Goal: Transaction & Acquisition: Purchase product/service

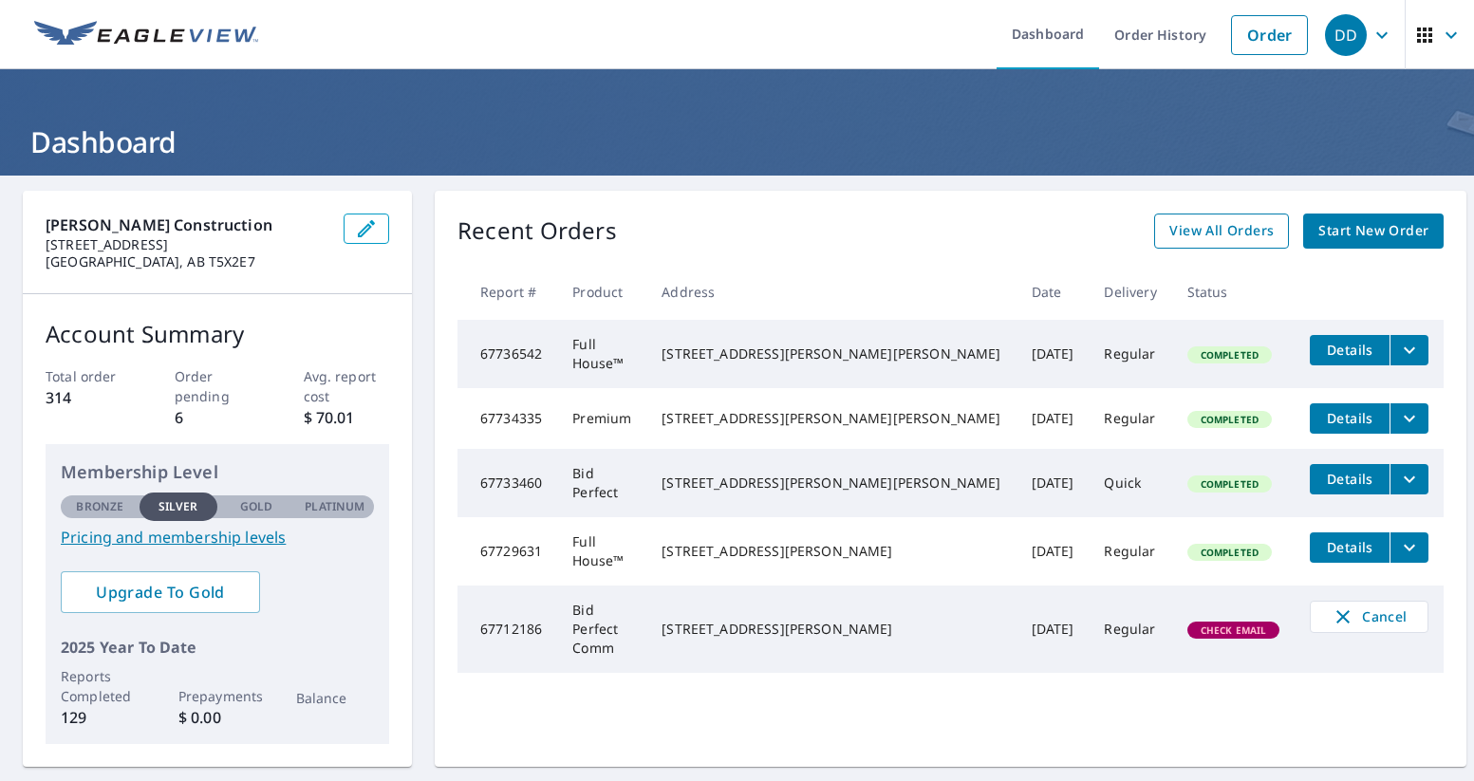
click at [1195, 236] on span "View All Orders" at bounding box center [1221, 231] width 104 height 24
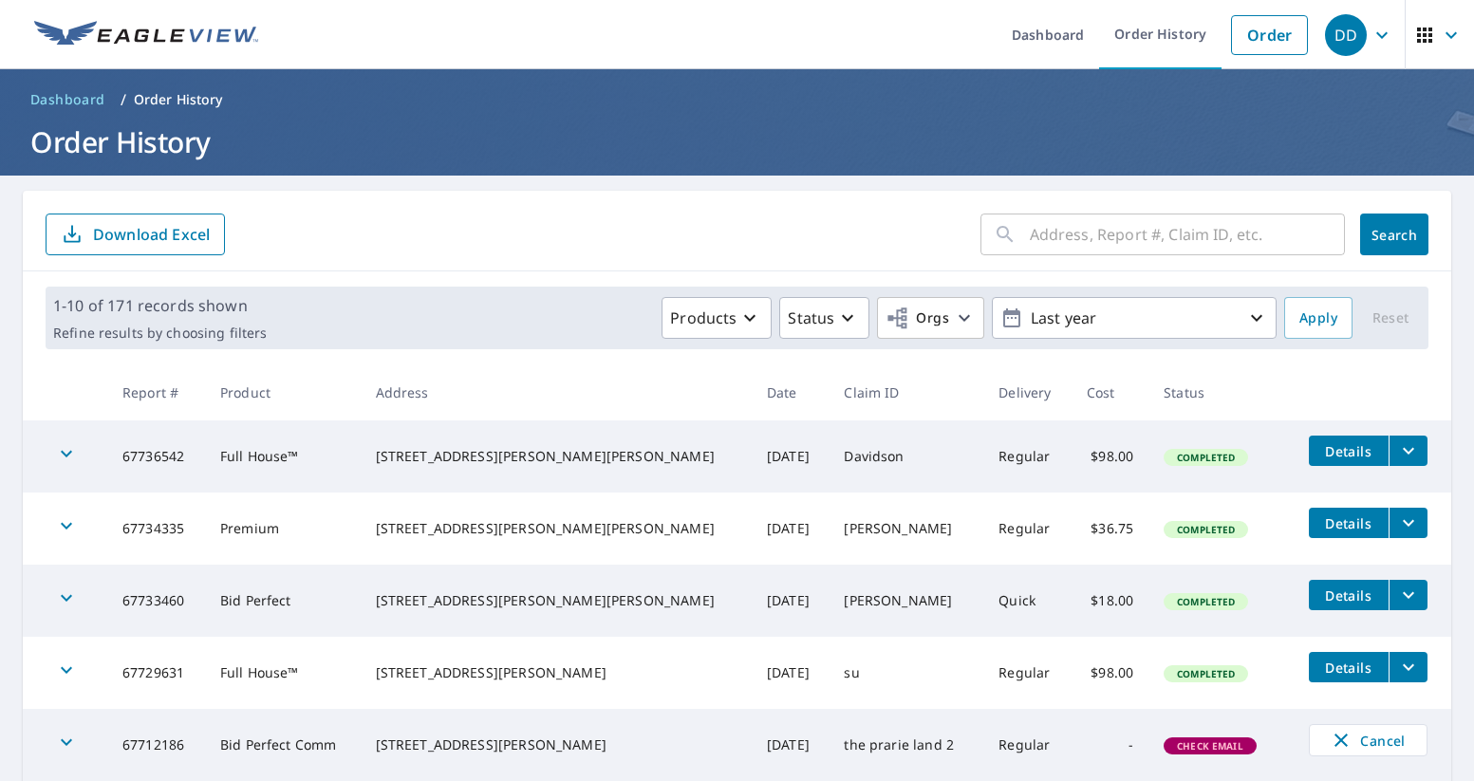
click at [1041, 235] on input "text" at bounding box center [1187, 234] width 315 height 53
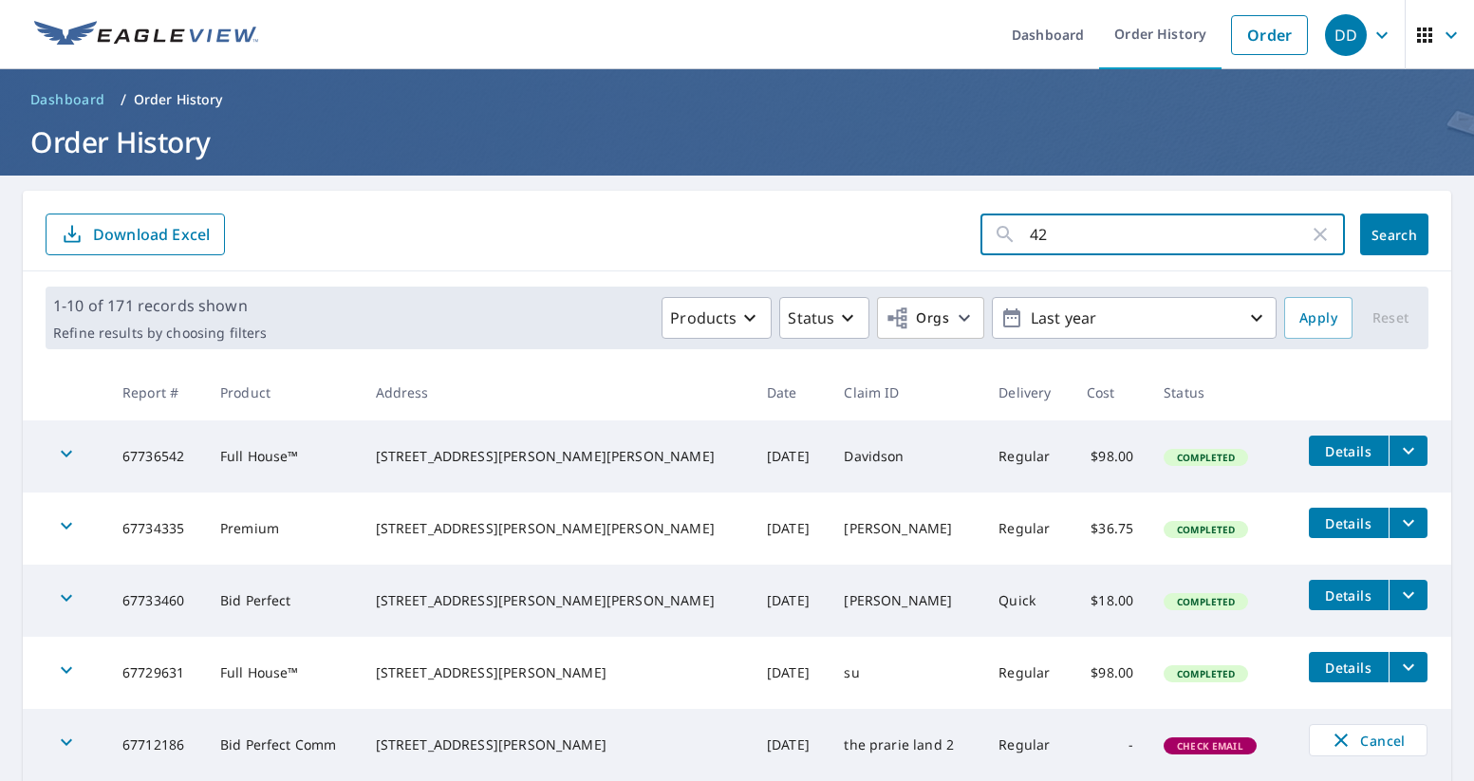
type input "427"
click at [1394, 234] on button "Search" at bounding box center [1394, 235] width 68 height 42
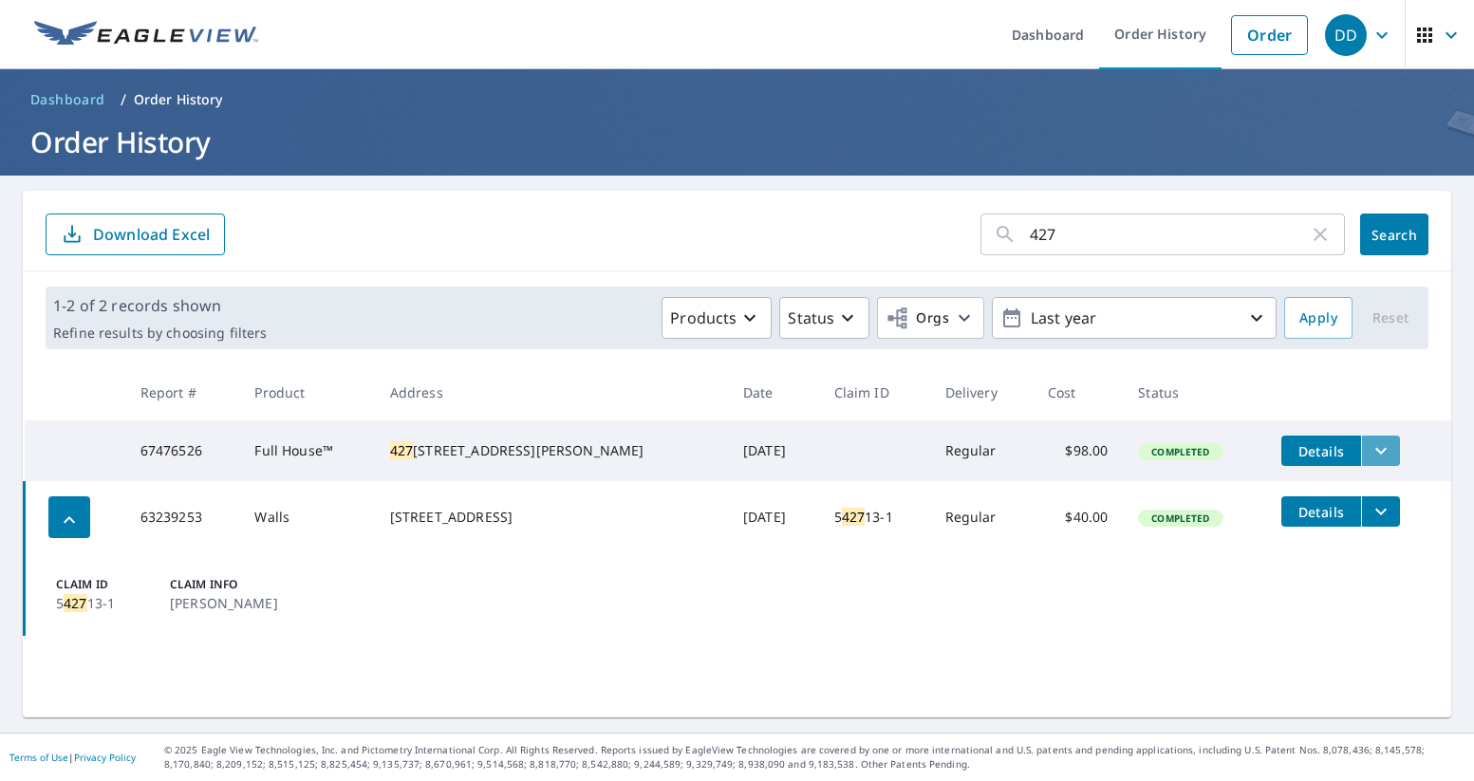
click at [1370, 453] on icon "filesDropdownBtn-67476526" at bounding box center [1380, 450] width 23 height 23
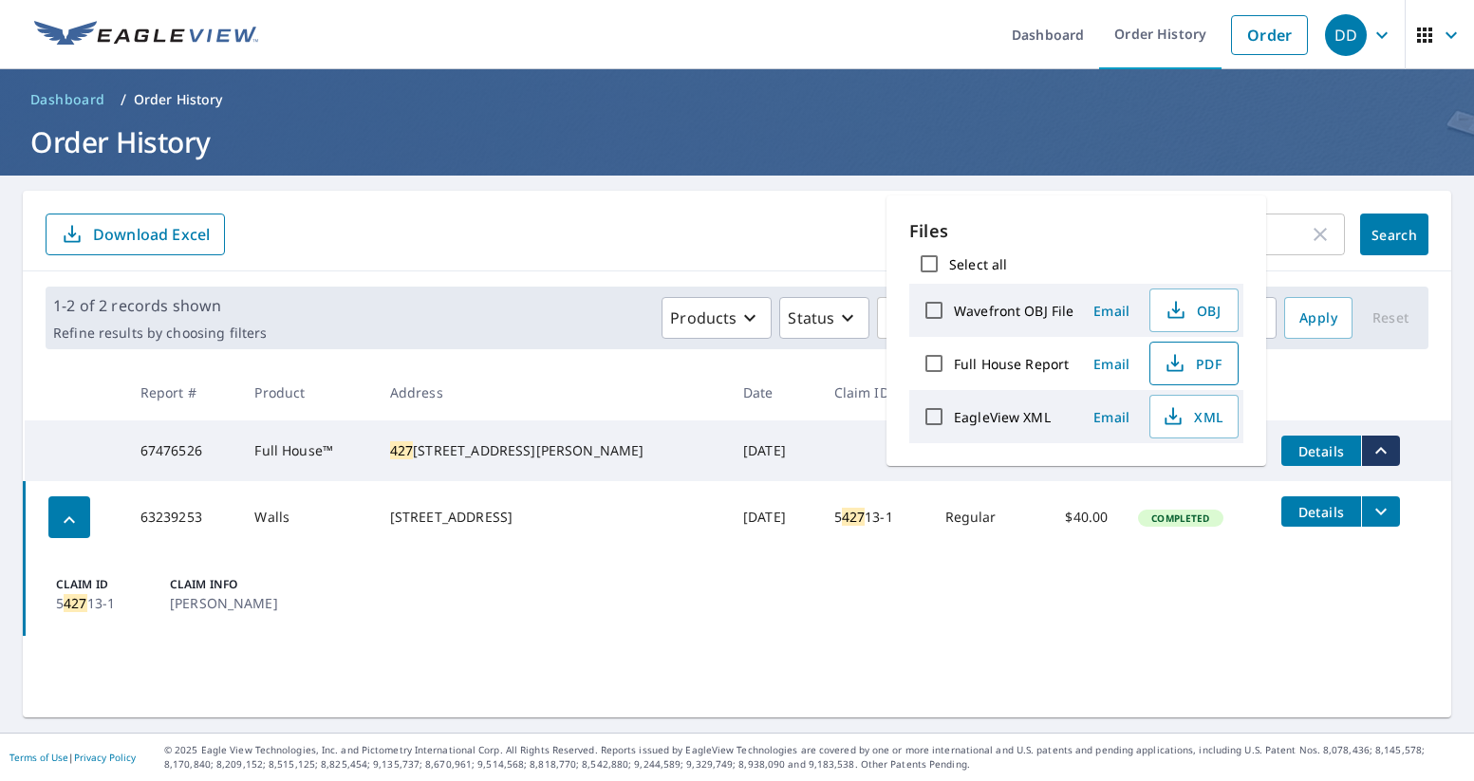
click at [1204, 365] on span "PDF" at bounding box center [1192, 363] width 61 height 23
click at [1308, 214] on input "427" at bounding box center [1169, 234] width 279 height 53
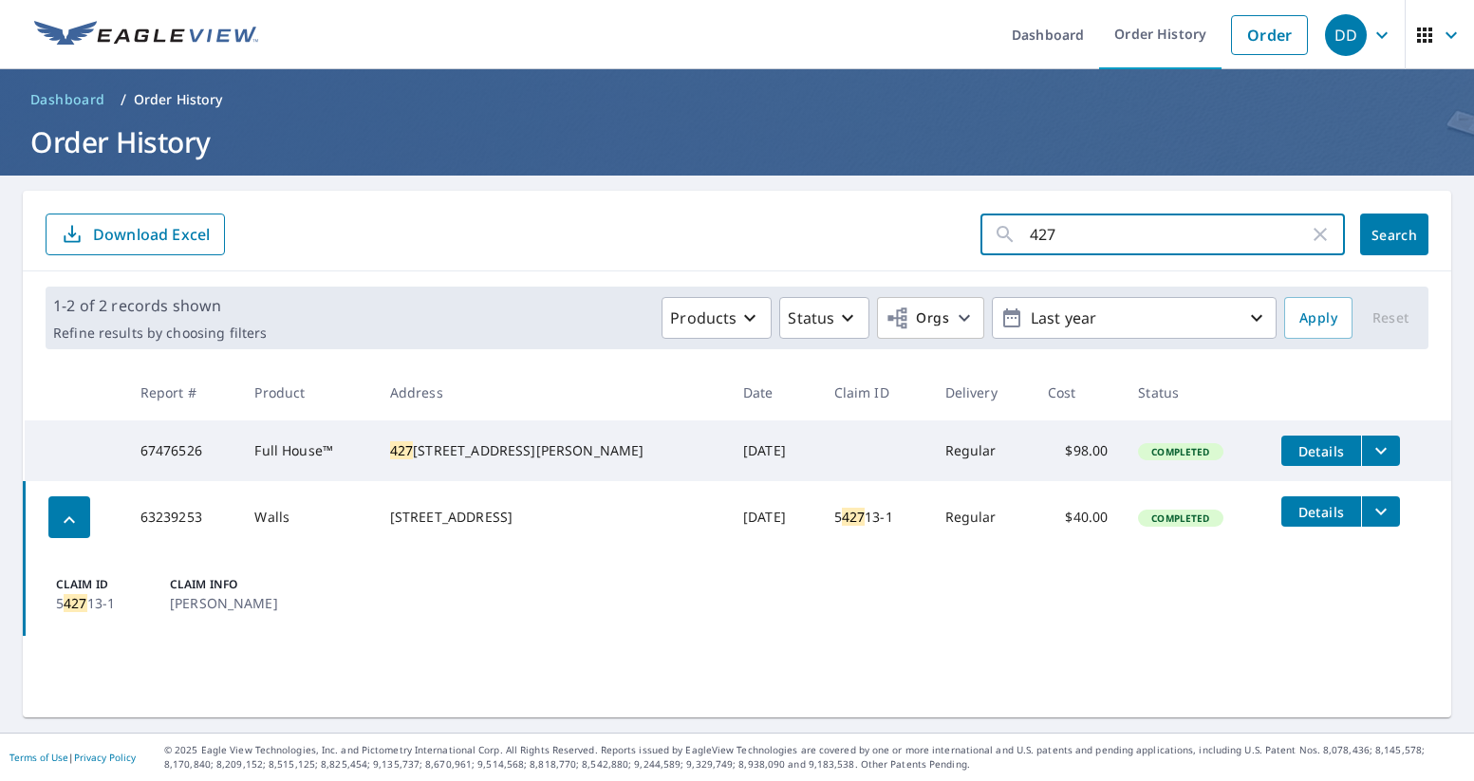
click at [1321, 231] on icon "button" at bounding box center [1320, 234] width 23 height 23
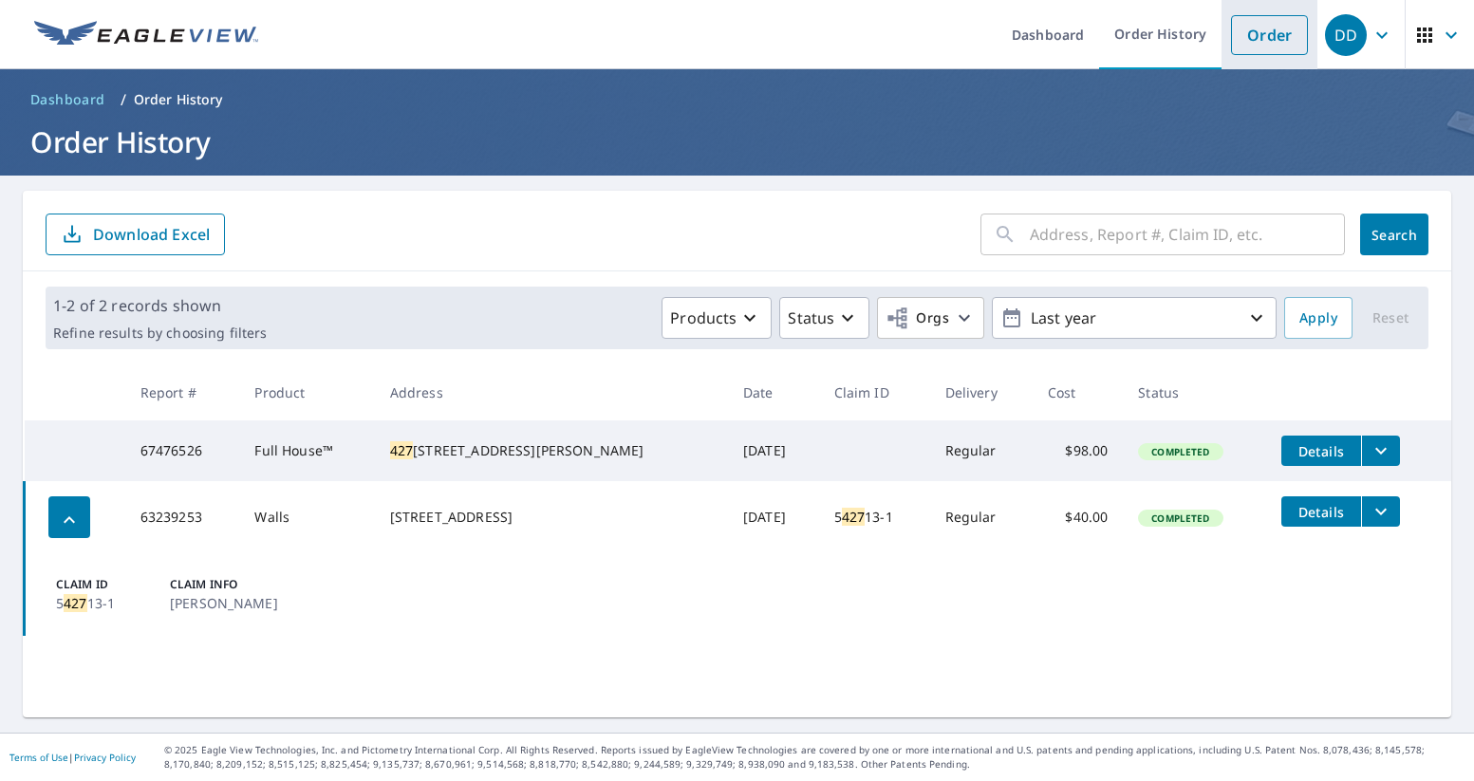
click at [1267, 38] on link "Order" at bounding box center [1269, 35] width 77 height 40
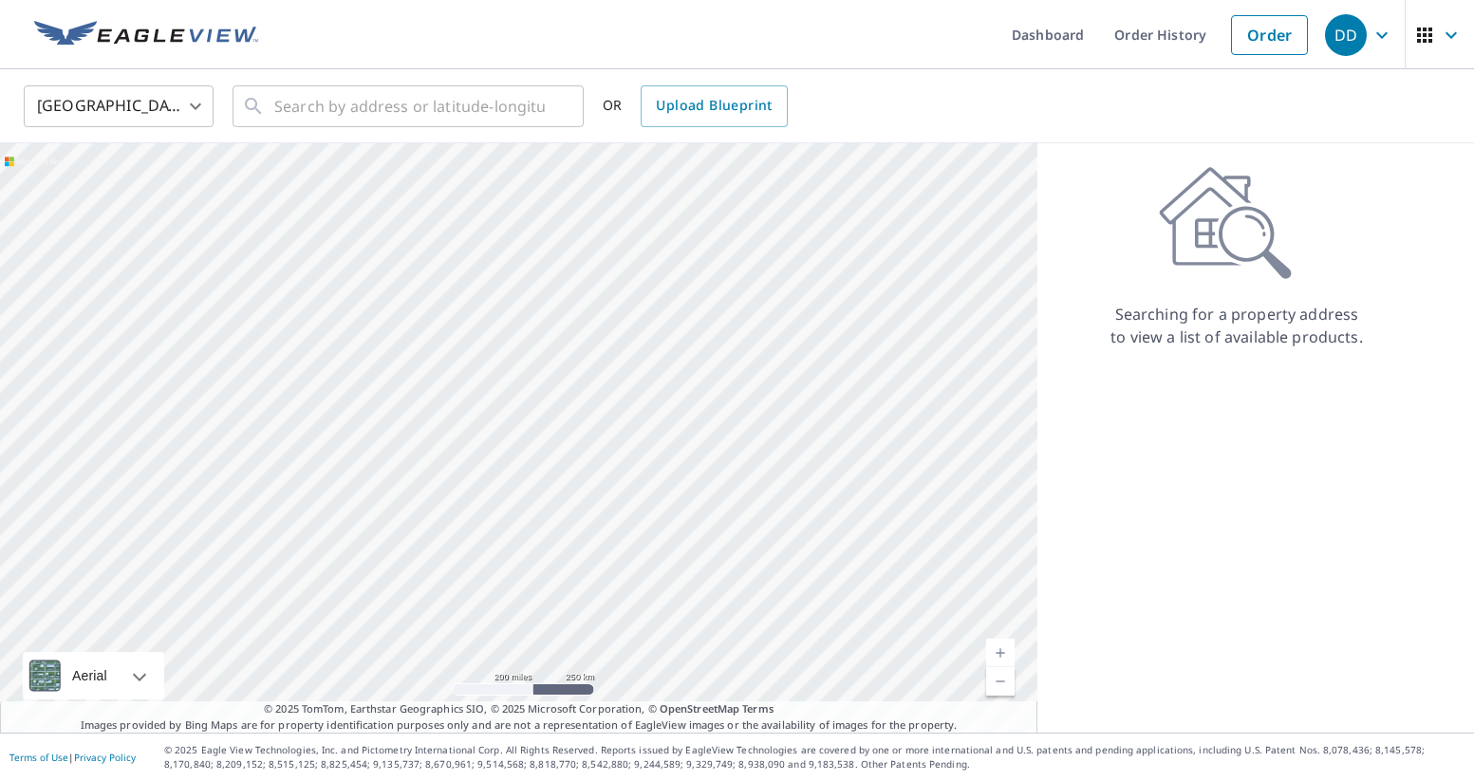
click at [134, 94] on body "DD DD Dashboard Order History Order DD United States US ​ ​ OR Upload Blueprint…" at bounding box center [737, 390] width 1474 height 781
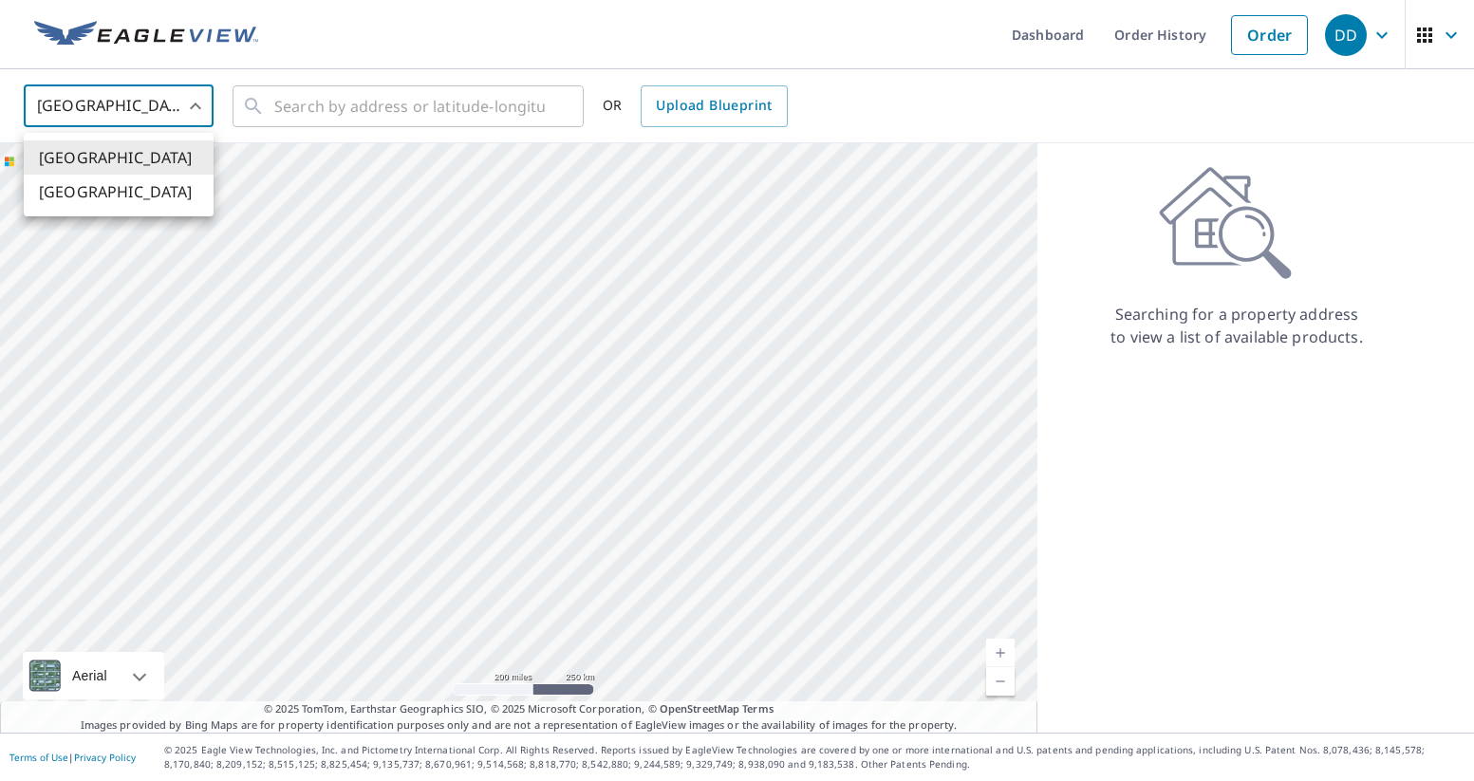
drag, startPoint x: 124, startPoint y: 195, endPoint x: 136, endPoint y: 188, distance: 13.2
click at [124, 194] on li "[GEOGRAPHIC_DATA]" at bounding box center [119, 192] width 190 height 34
type input "CA"
click at [338, 102] on input "text" at bounding box center [409, 106] width 270 height 53
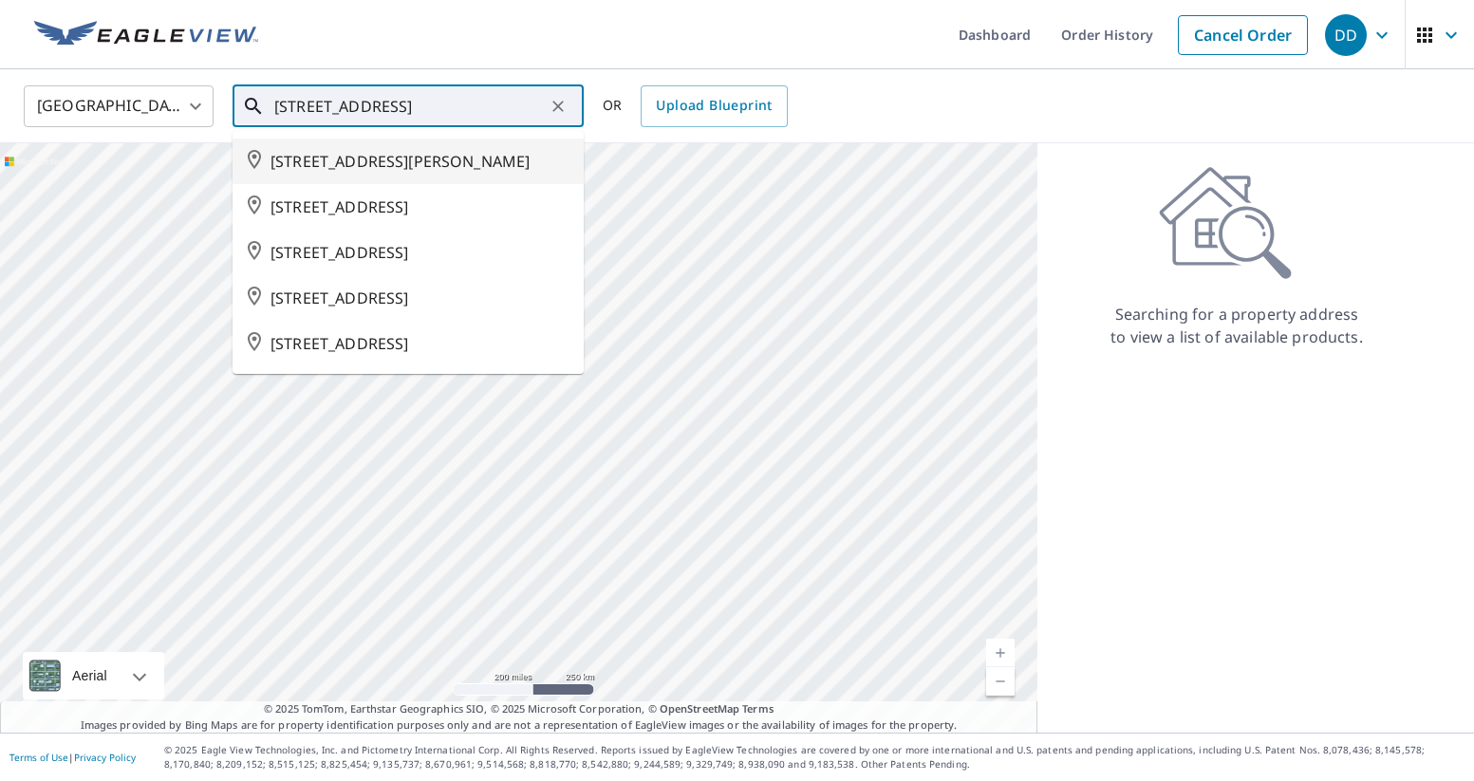
click at [401, 160] on span "[STREET_ADDRESS][PERSON_NAME]" at bounding box center [419, 161] width 298 height 23
type input "[STREET_ADDRESS][PERSON_NAME]"
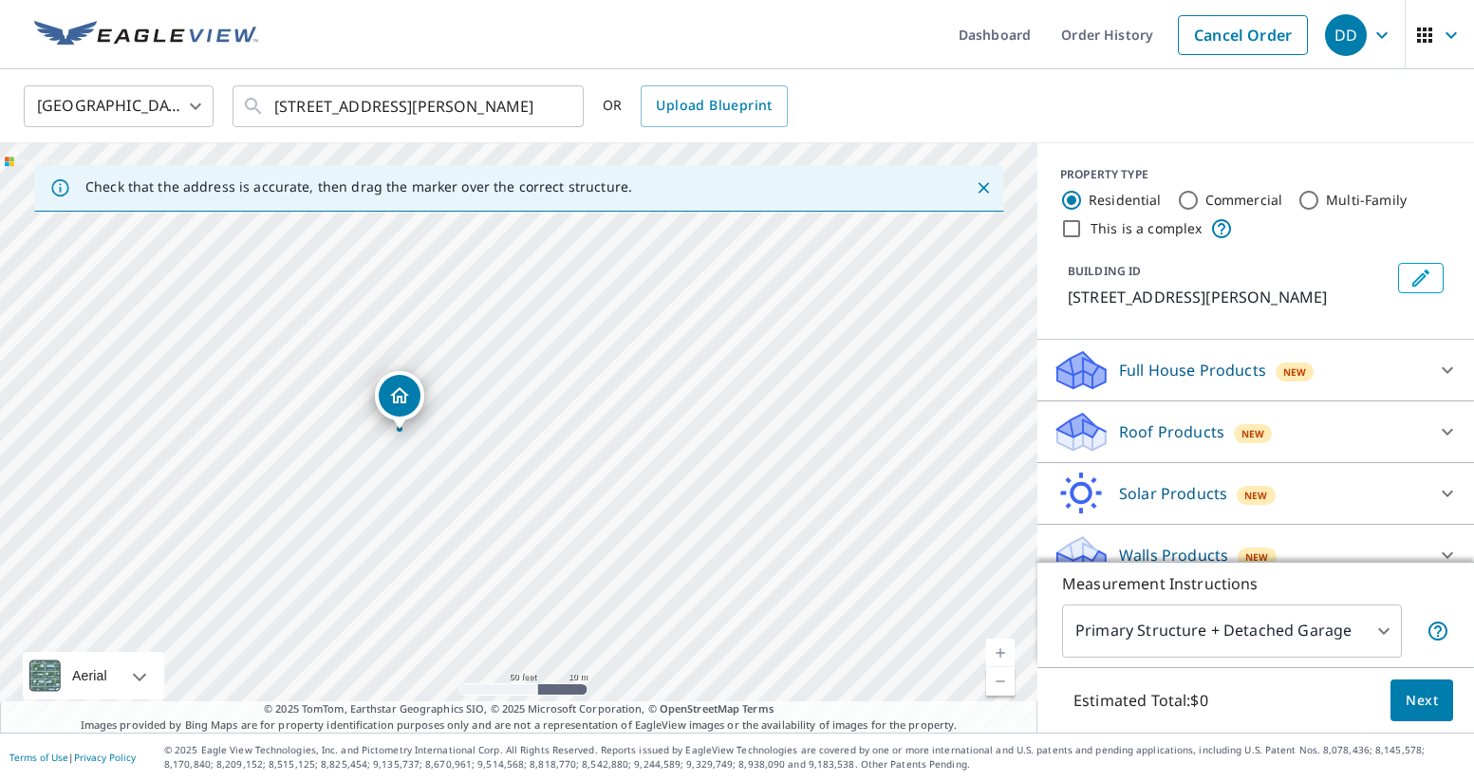
drag, startPoint x: 460, startPoint y: 438, endPoint x: 402, endPoint y: 402, distance: 67.7
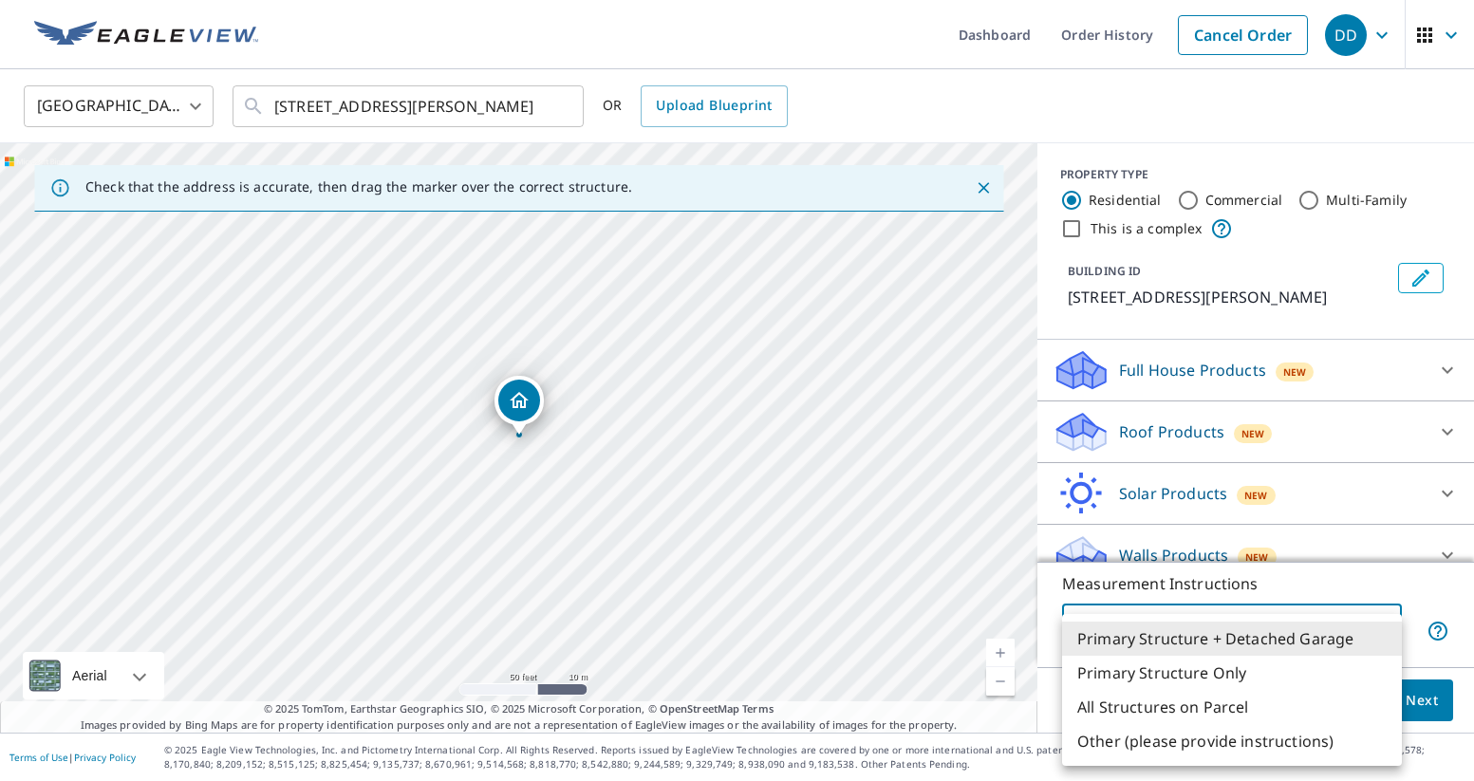
click at [1224, 629] on body "DD DD Dashboard Order History Cancel Order DD Canada CA ​ 427 3 ST E [PERSON_NA…" at bounding box center [737, 390] width 1474 height 781
click at [1207, 699] on li "All Structures on Parcel" at bounding box center [1232, 707] width 340 height 34
type input "3"
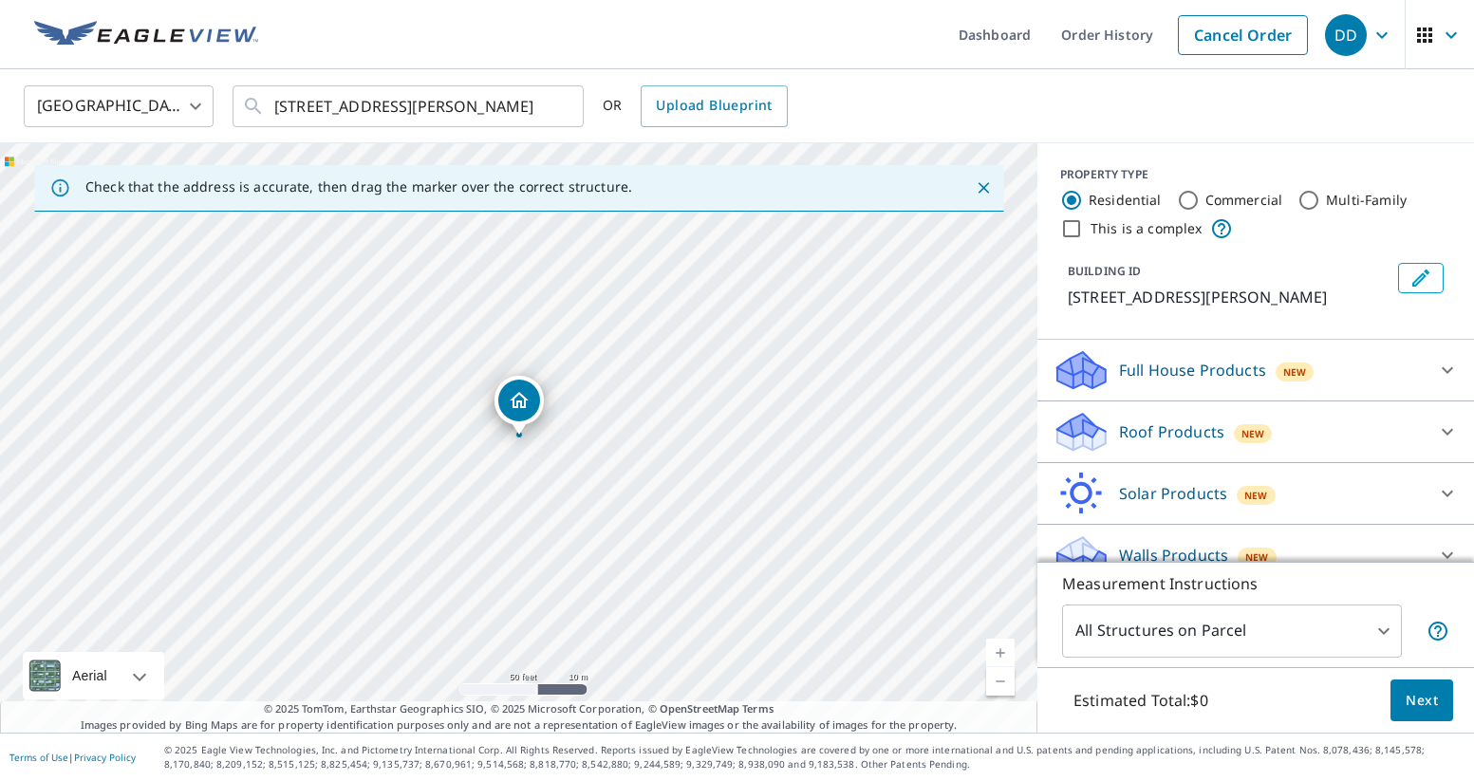
click at [1111, 378] on div "Full House Products New" at bounding box center [1239, 370] width 372 height 45
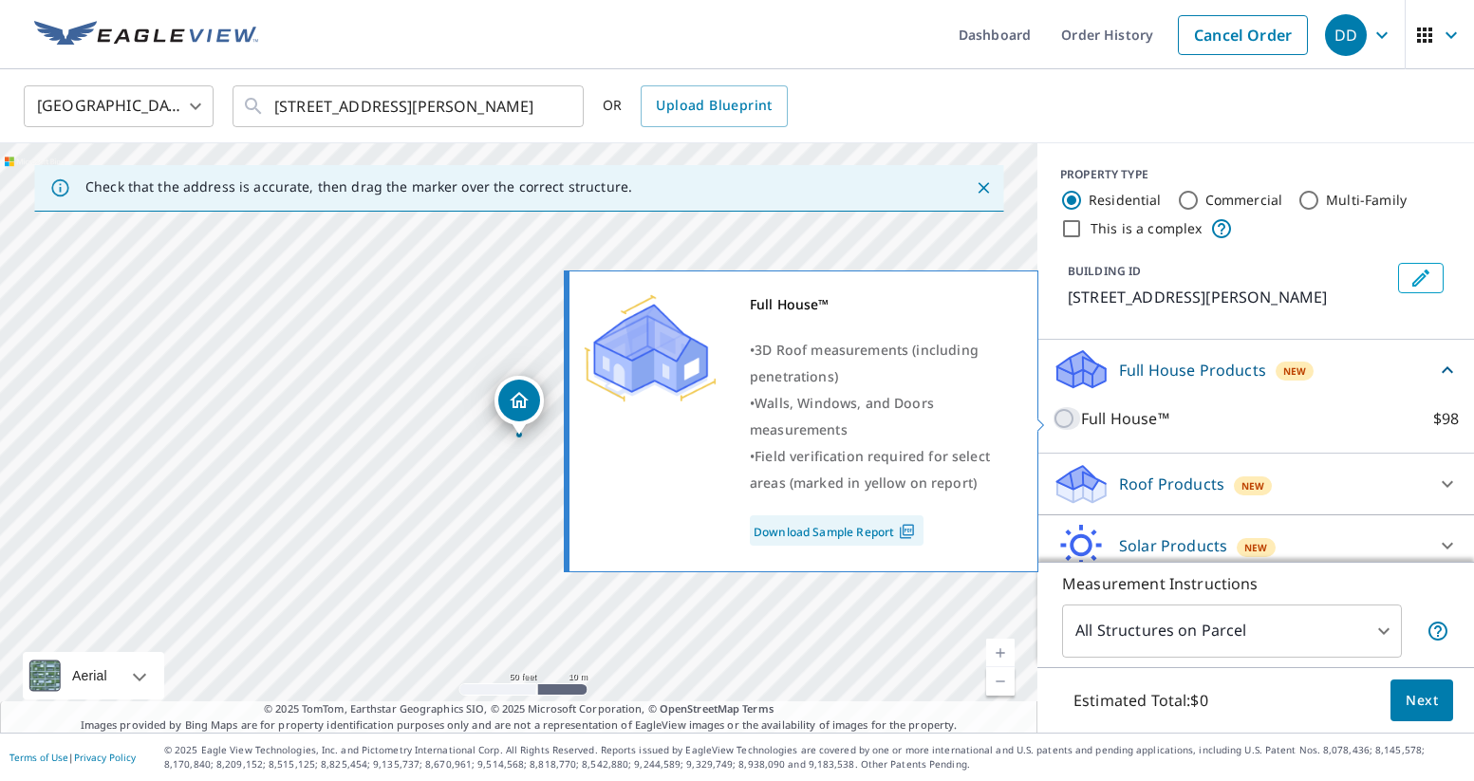
click at [1080, 415] on input "Full House™ $98" at bounding box center [1067, 418] width 28 height 23
checkbox input "true"
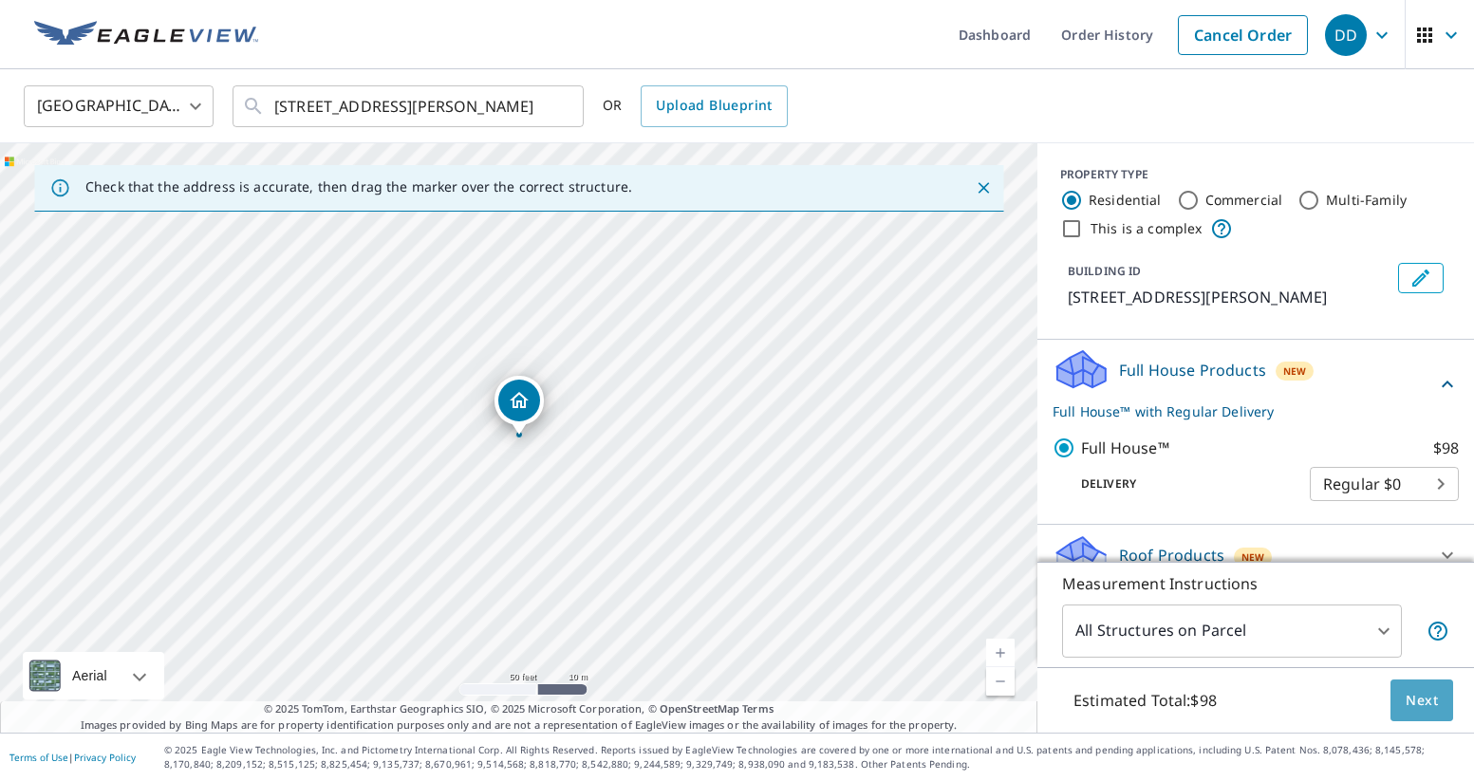
click at [1426, 707] on span "Next" at bounding box center [1422, 701] width 32 height 24
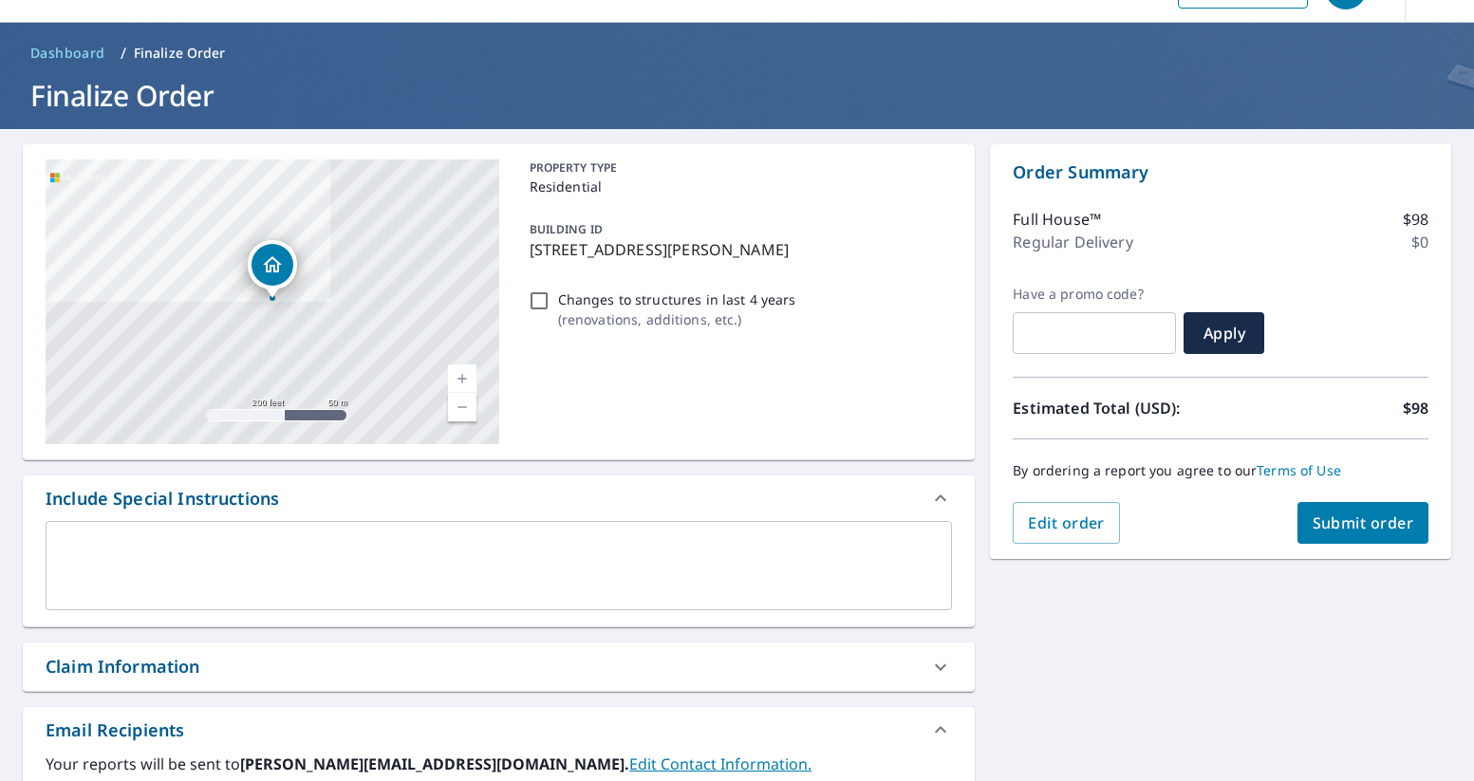
scroll to position [90, 0]
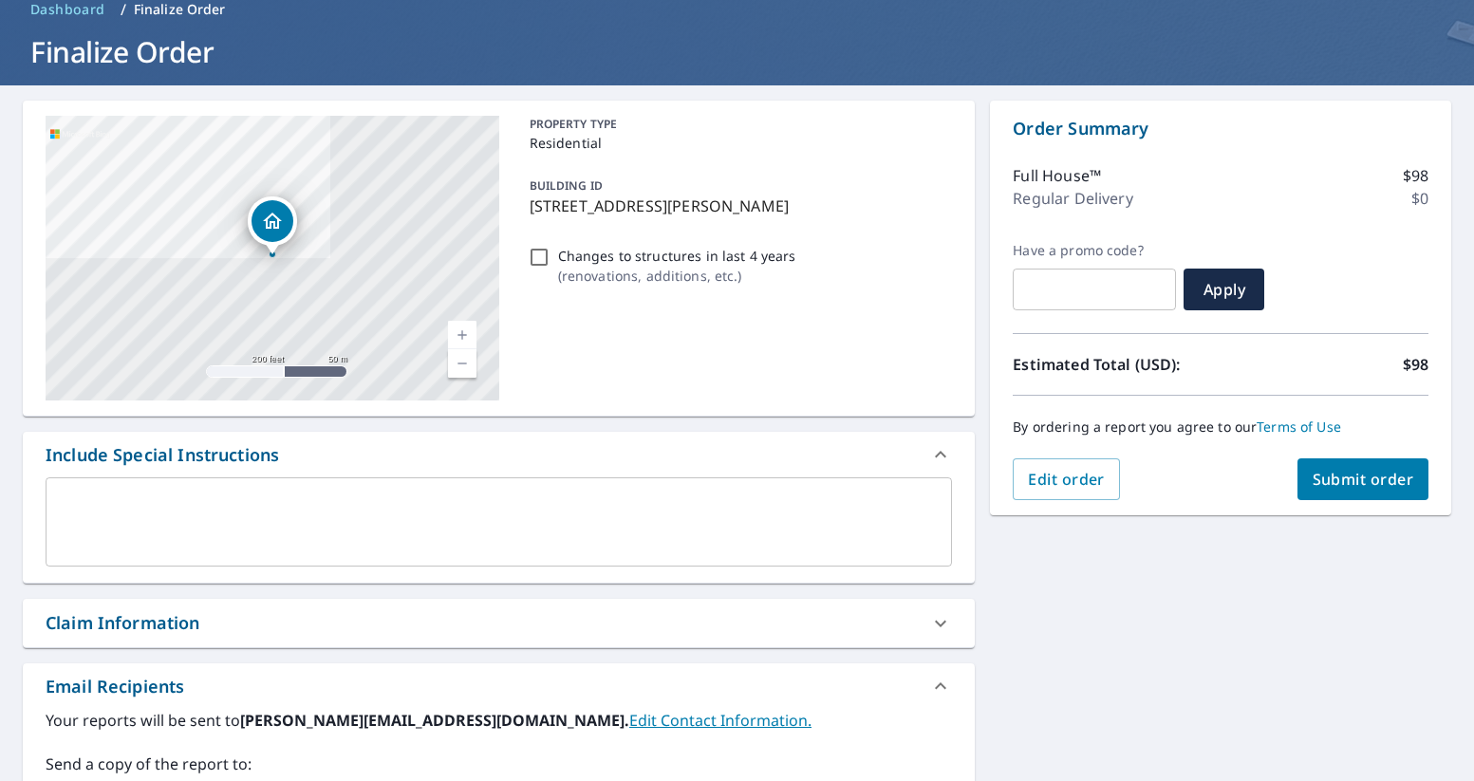
click at [610, 623] on div "Claim Information" at bounding box center [482, 623] width 872 height 26
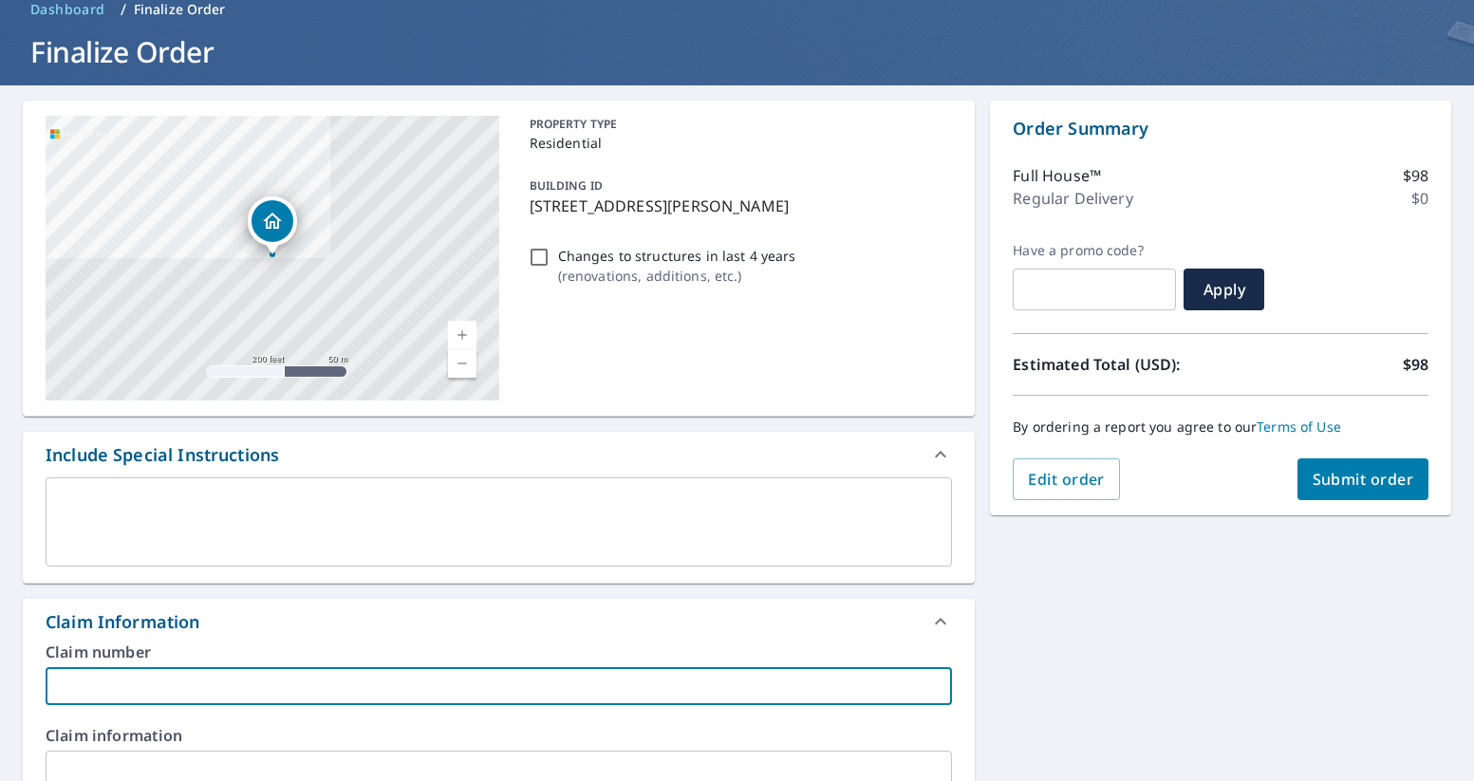
click at [308, 695] on input "text" at bounding box center [499, 686] width 906 height 38
type input "[PERSON_NAME]"
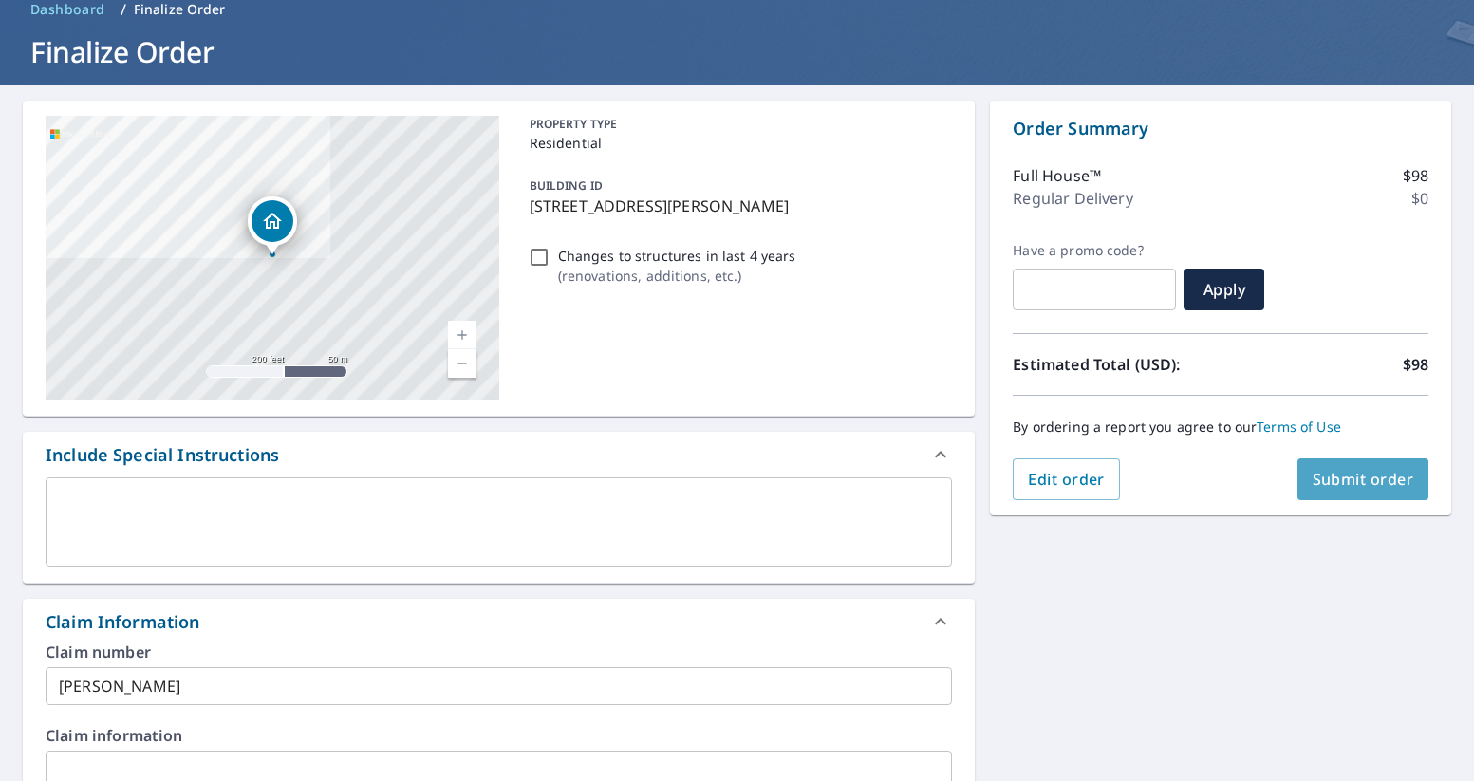
click at [1325, 498] on button "Submit order" at bounding box center [1363, 479] width 132 height 42
